Goal: Task Accomplishment & Management: Manage account settings

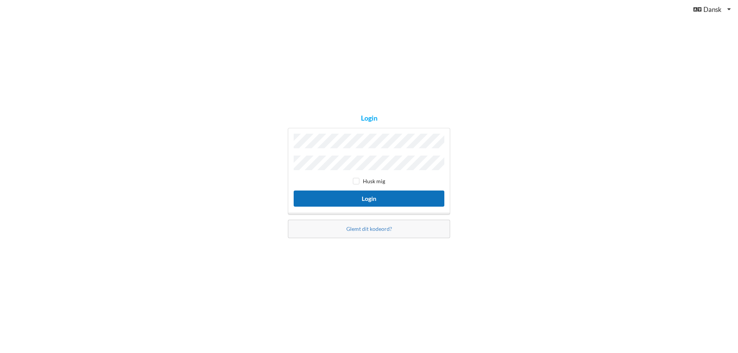
click at [369, 199] on button "Login" at bounding box center [369, 199] width 151 height 16
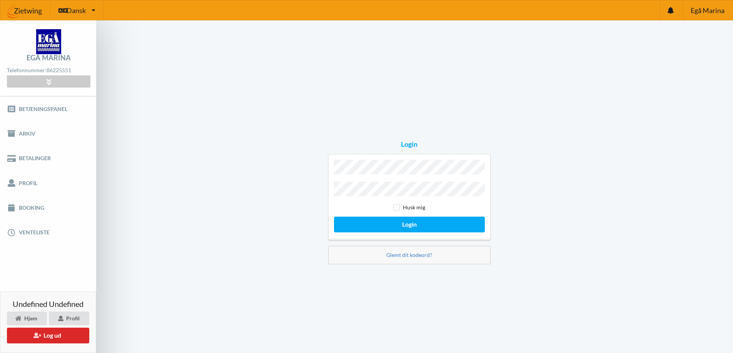
click at [334, 217] on button "Login" at bounding box center [409, 225] width 151 height 16
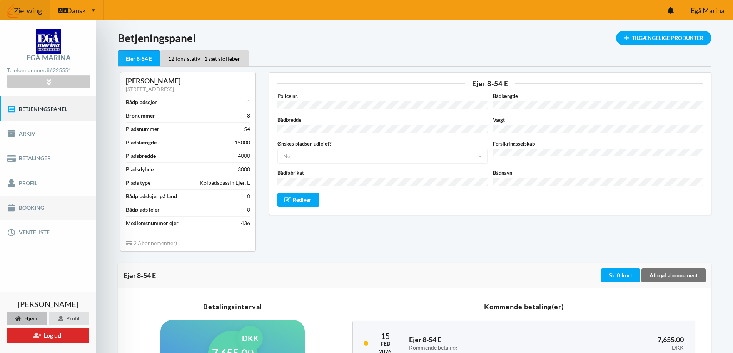
click at [33, 208] on link "Booking" at bounding box center [48, 208] width 96 height 25
